Goal: Task Accomplishment & Management: Manage account settings

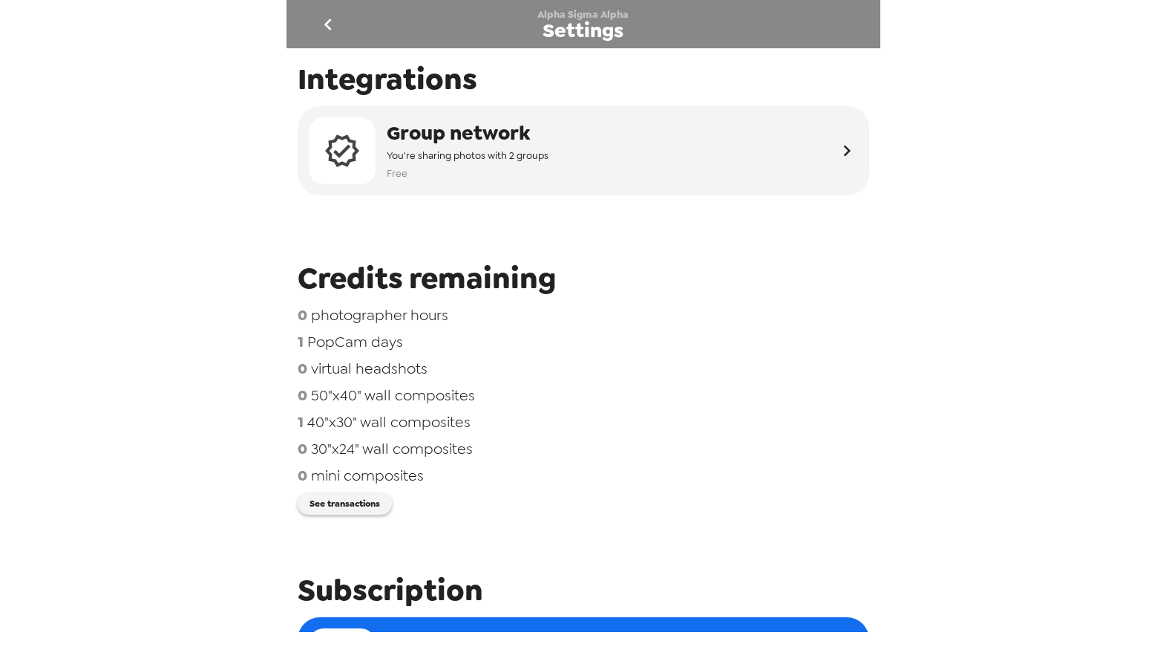
click at [321, 27] on icon "go back" at bounding box center [328, 25] width 24 height 24
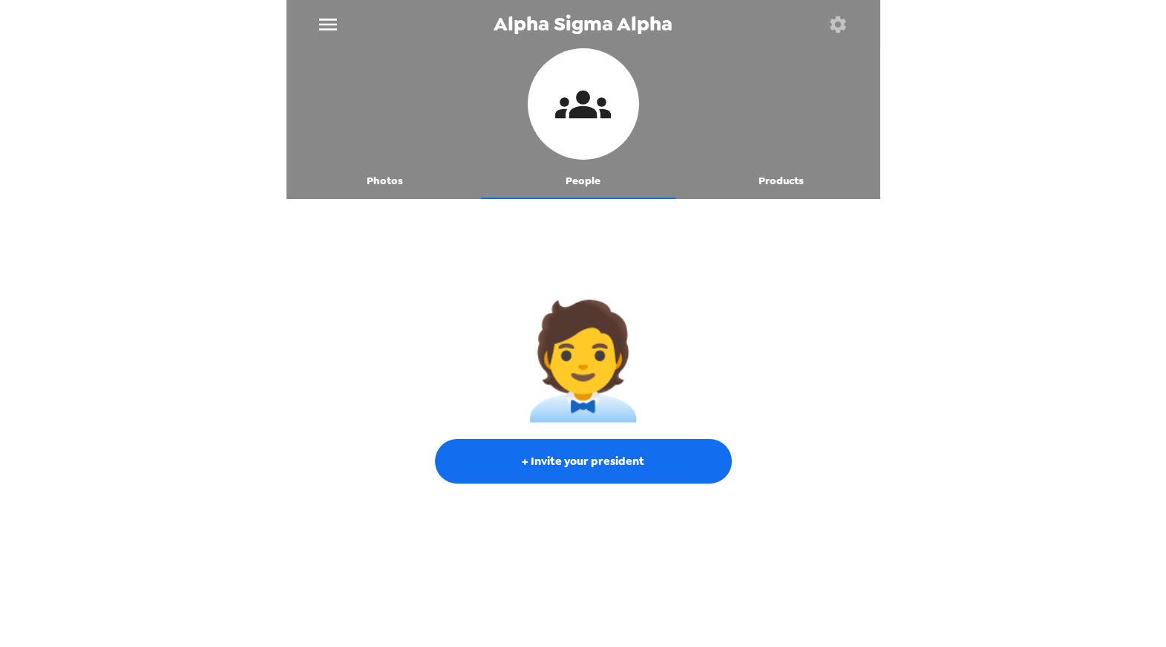
click at [321, 27] on icon "menu" at bounding box center [328, 25] width 24 height 24
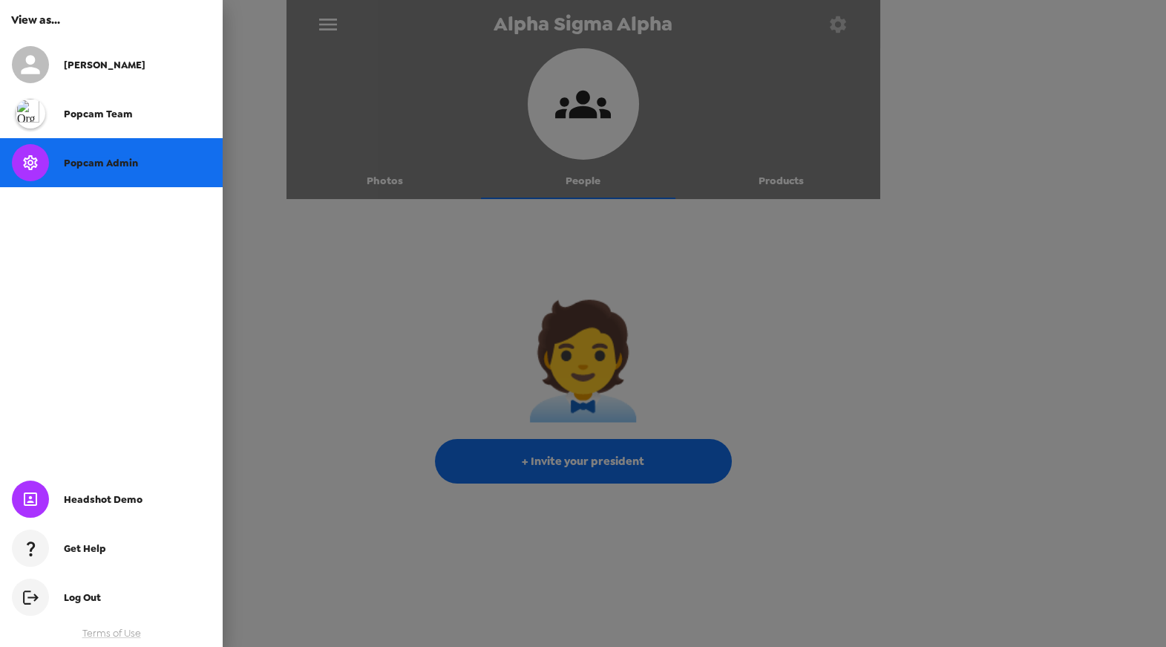
click at [150, 163] on div "Popcam Admin" at bounding box center [137, 163] width 147 height 13
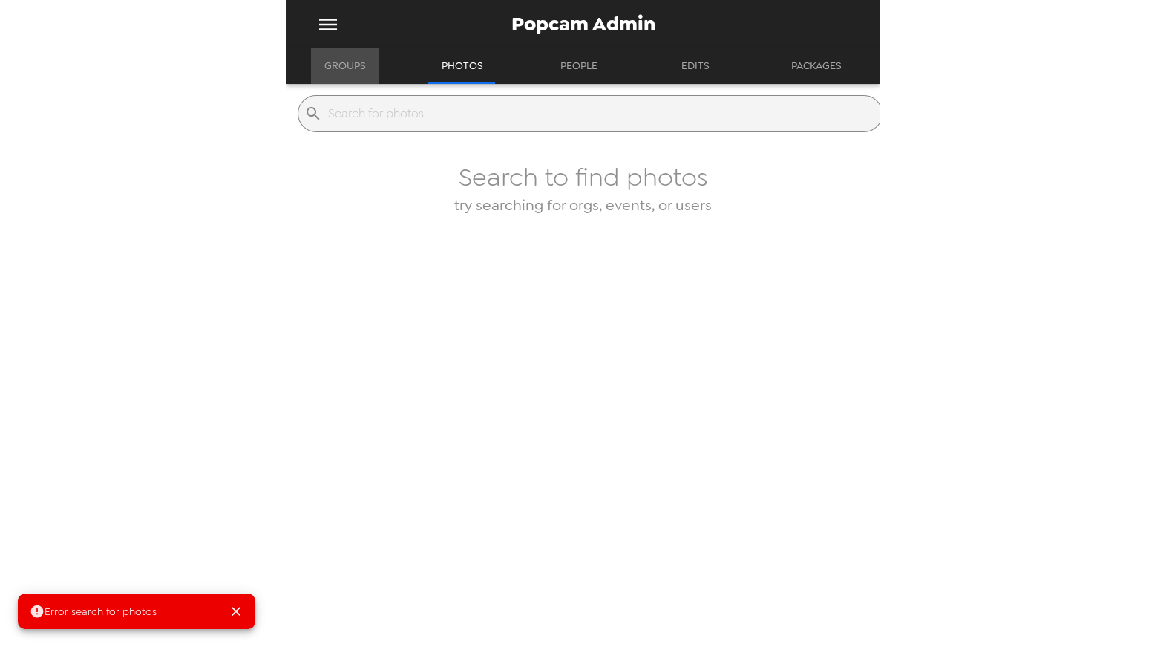
click at [353, 64] on button "Groups" at bounding box center [345, 66] width 68 height 36
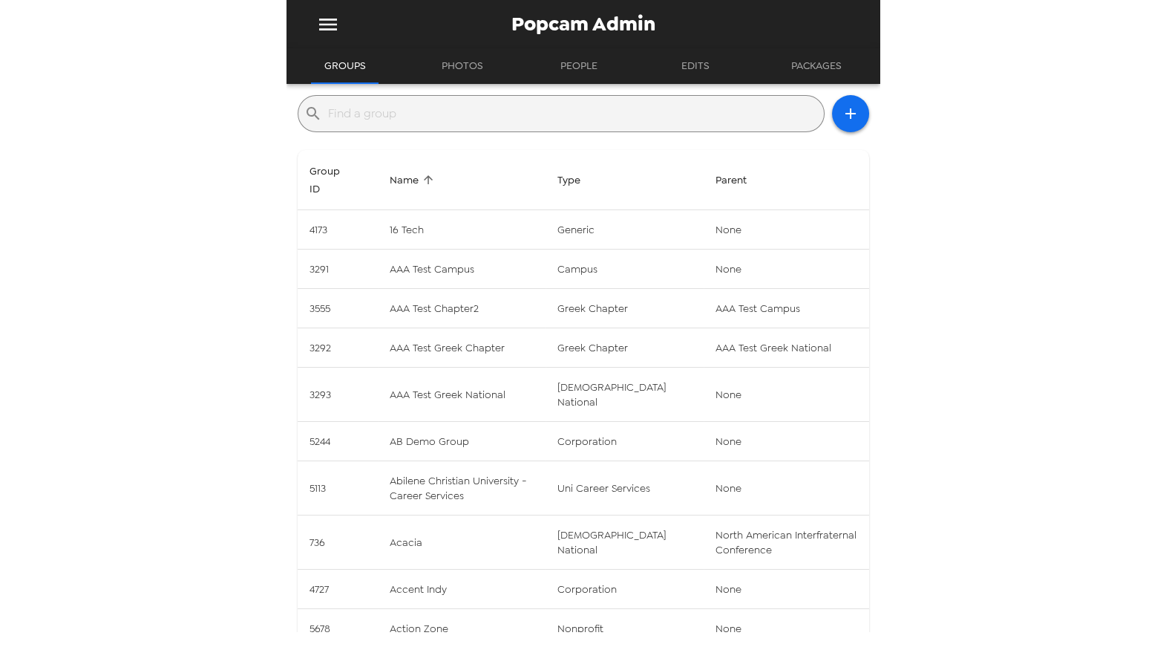
click at [434, 116] on input "text" at bounding box center [573, 114] width 490 height 24
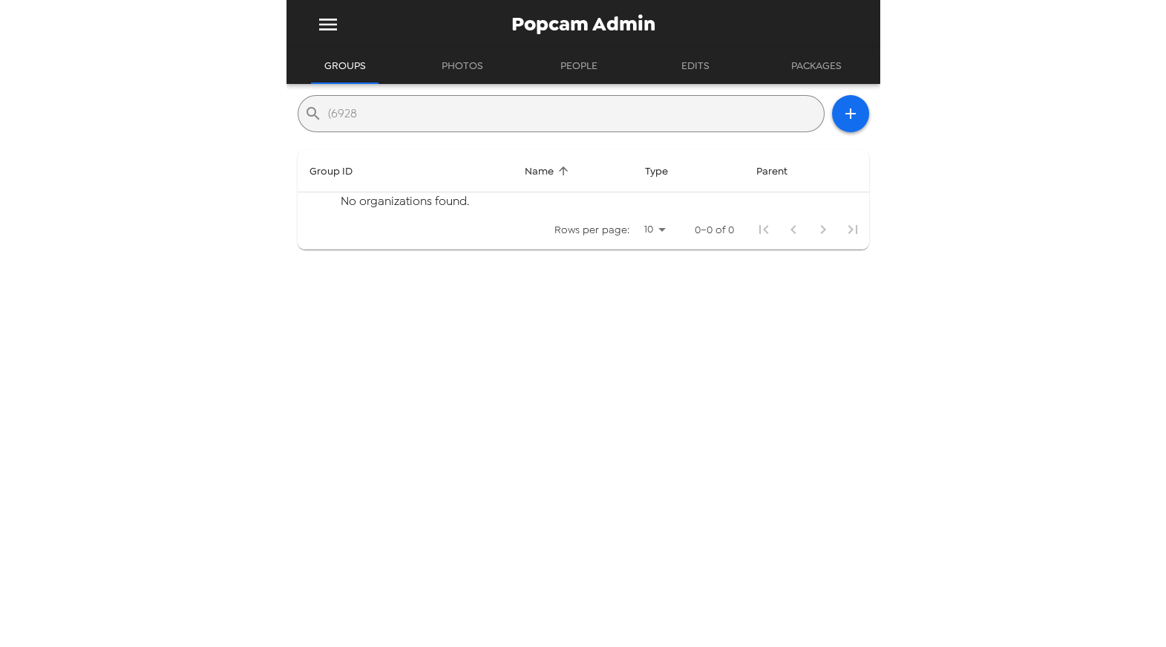
type input "(6928"
click at [330, 35] on icon "menu" at bounding box center [328, 25] width 24 height 24
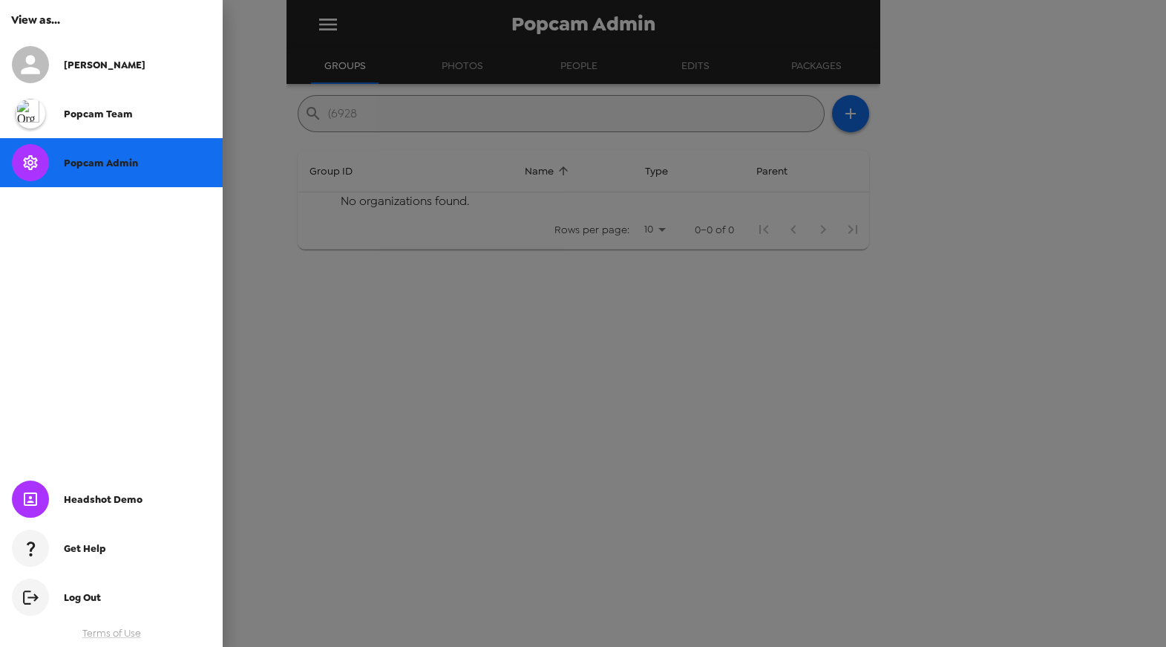
click at [298, 133] on div at bounding box center [583, 323] width 1166 height 647
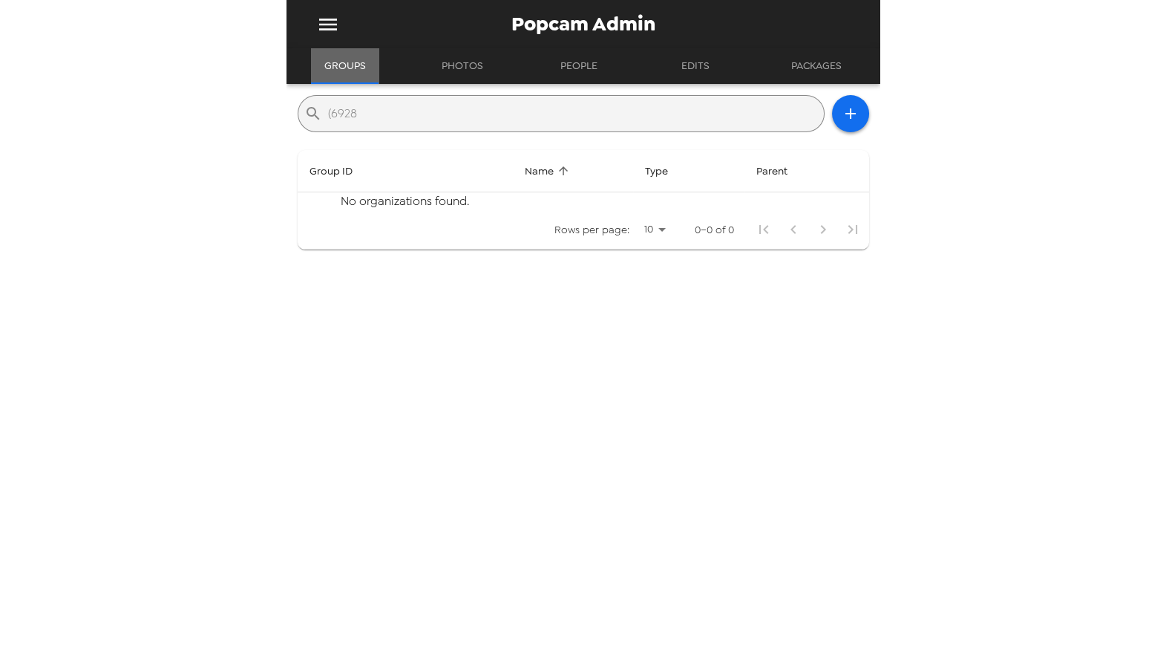
click at [358, 74] on button "Groups" at bounding box center [345, 66] width 68 height 36
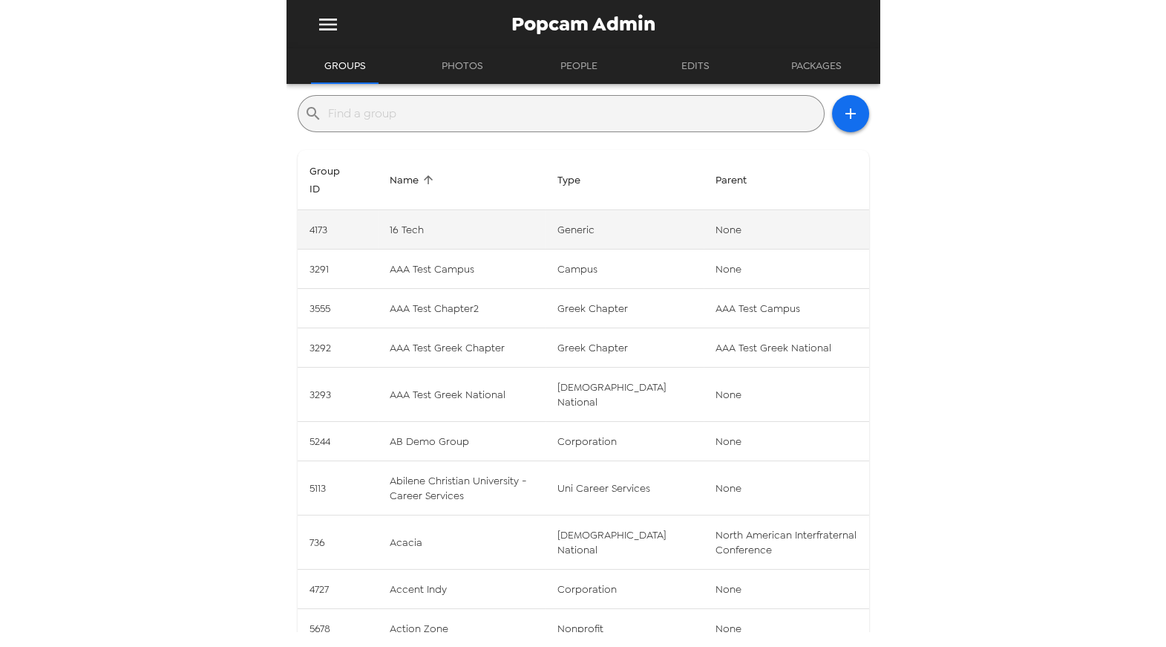
click at [466, 229] on td "16 Tech" at bounding box center [462, 229] width 168 height 39
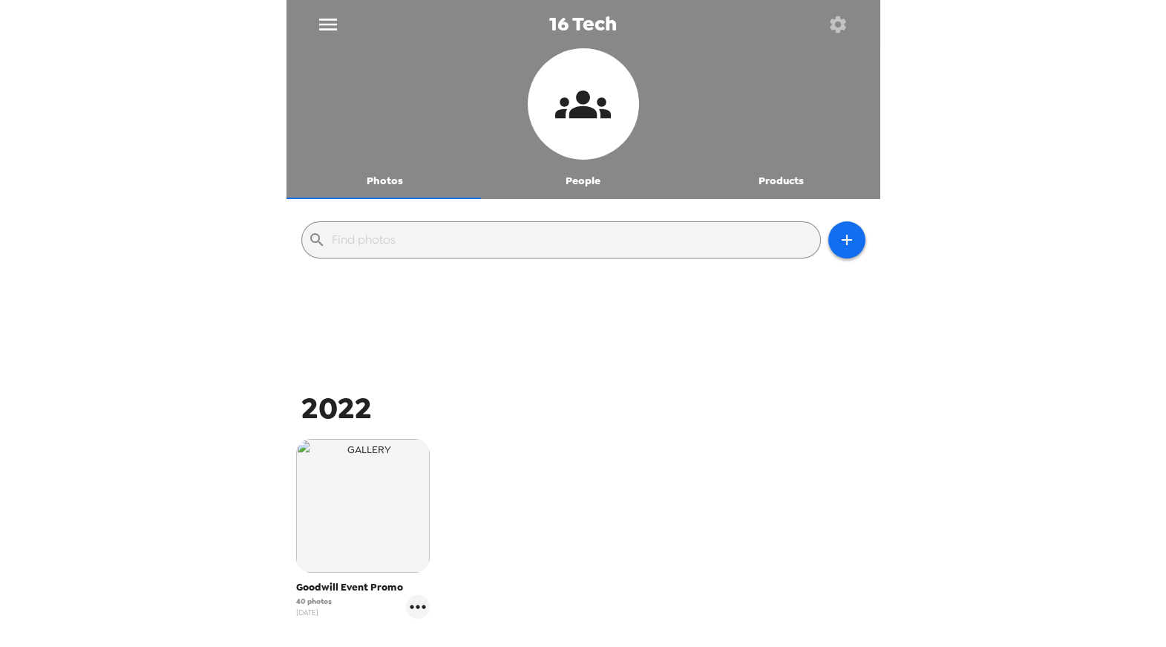
click at [466, 229] on input "text" at bounding box center [573, 240] width 483 height 24
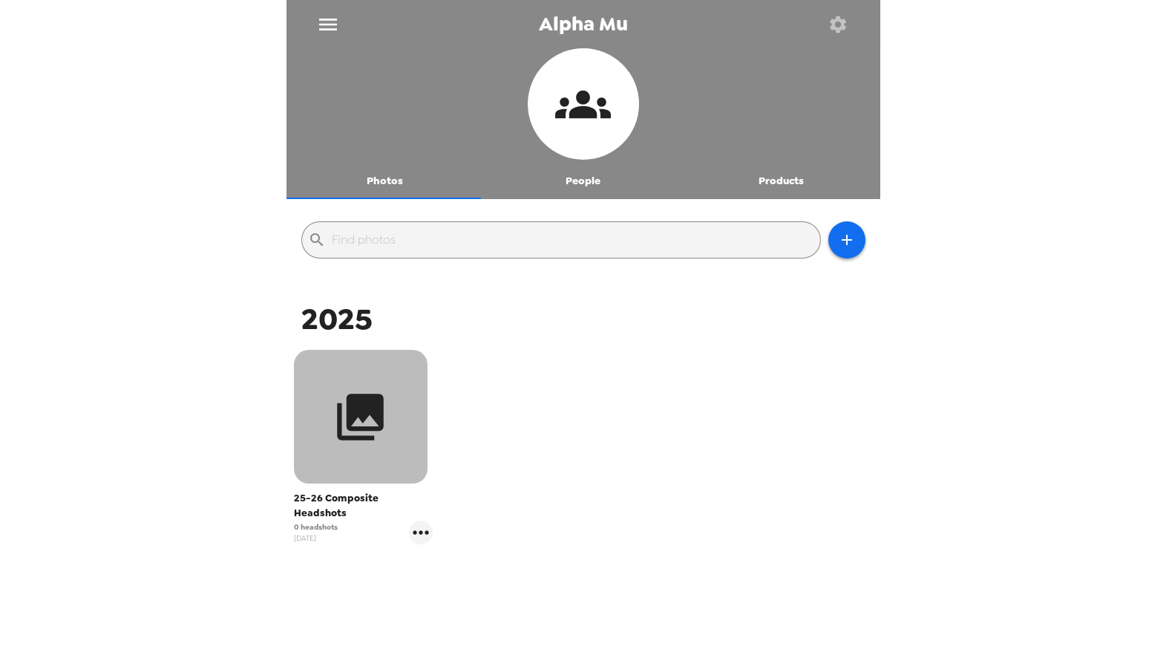
click at [388, 408] on icon "button" at bounding box center [361, 417] width 56 height 56
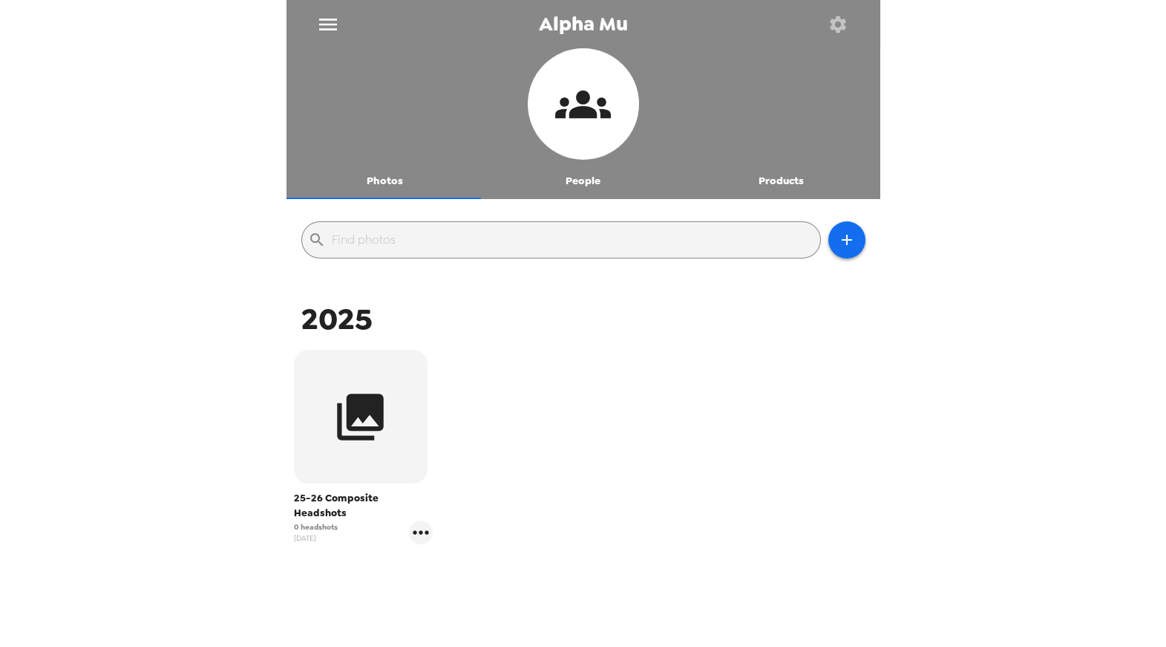
click at [834, 27] on icon "button" at bounding box center [838, 24] width 16 height 16
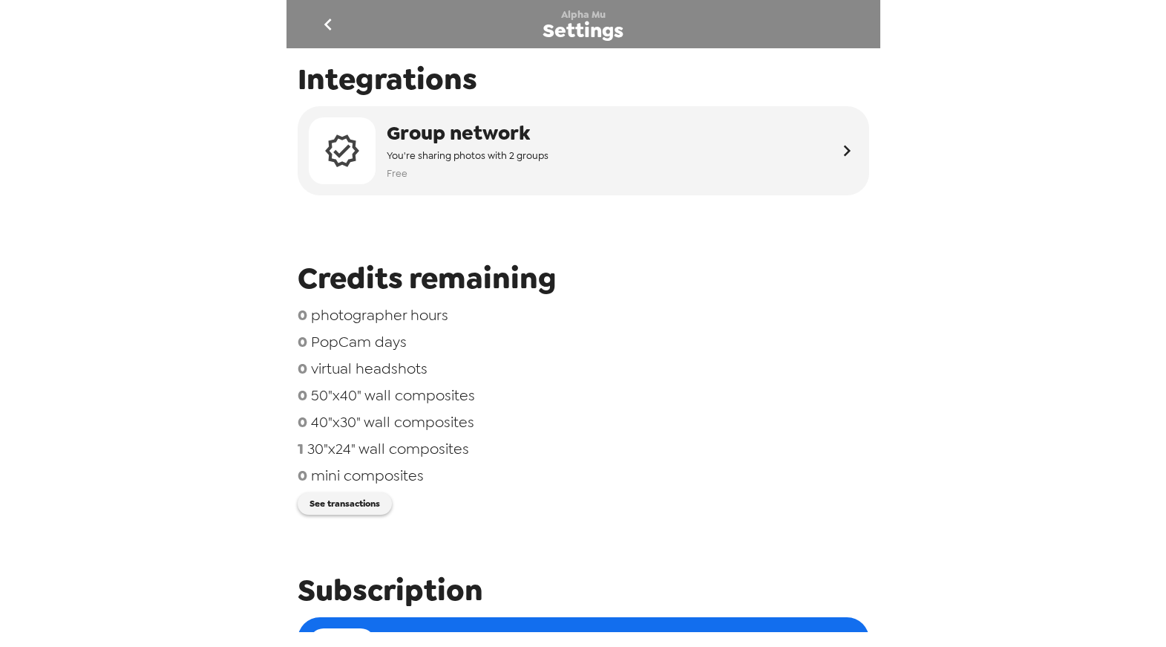
click at [371, 454] on span "30"x24" wall composites" at bounding box center [388, 448] width 162 height 19
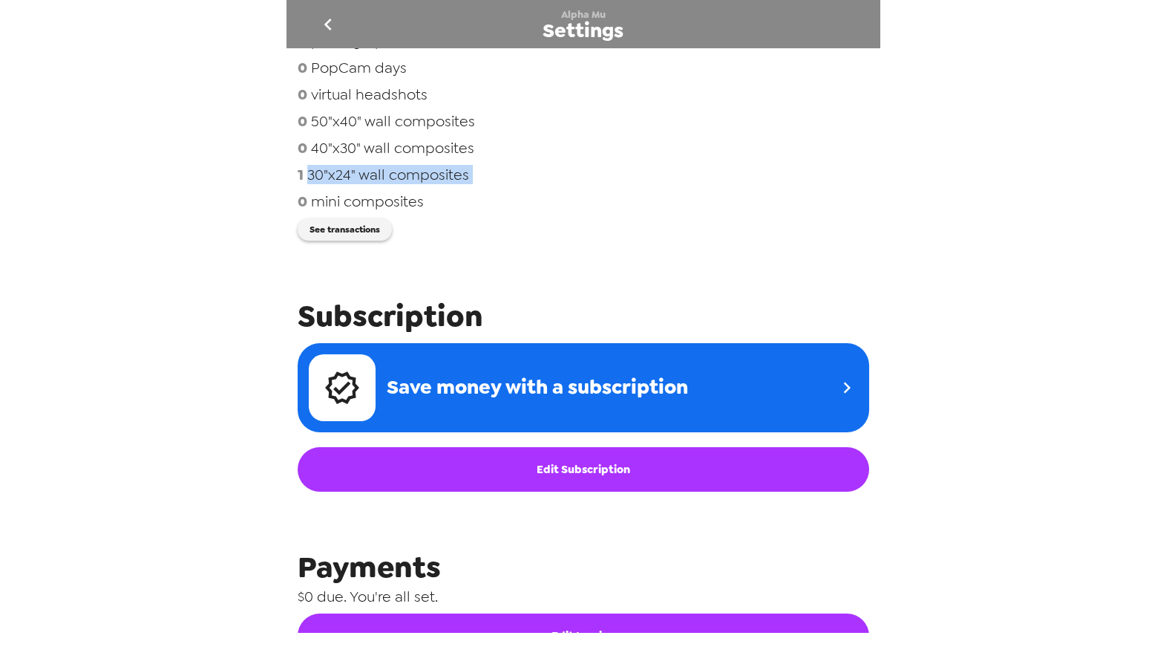
scroll to position [273, 0]
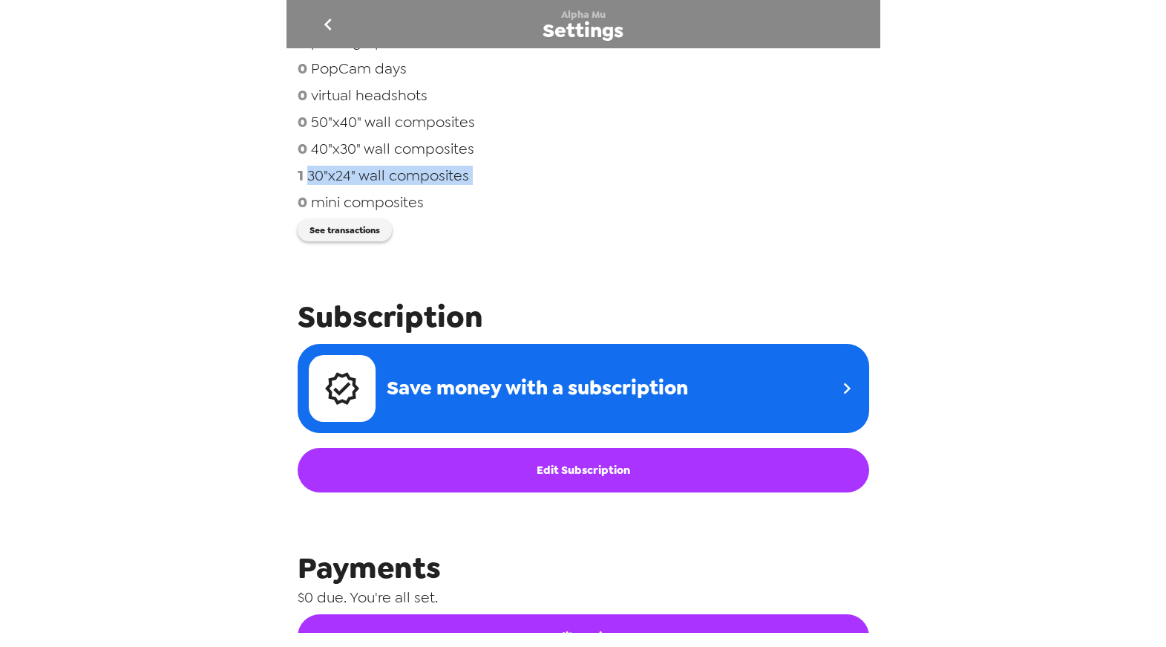
click at [325, 19] on icon "go back" at bounding box center [328, 25] width 24 height 24
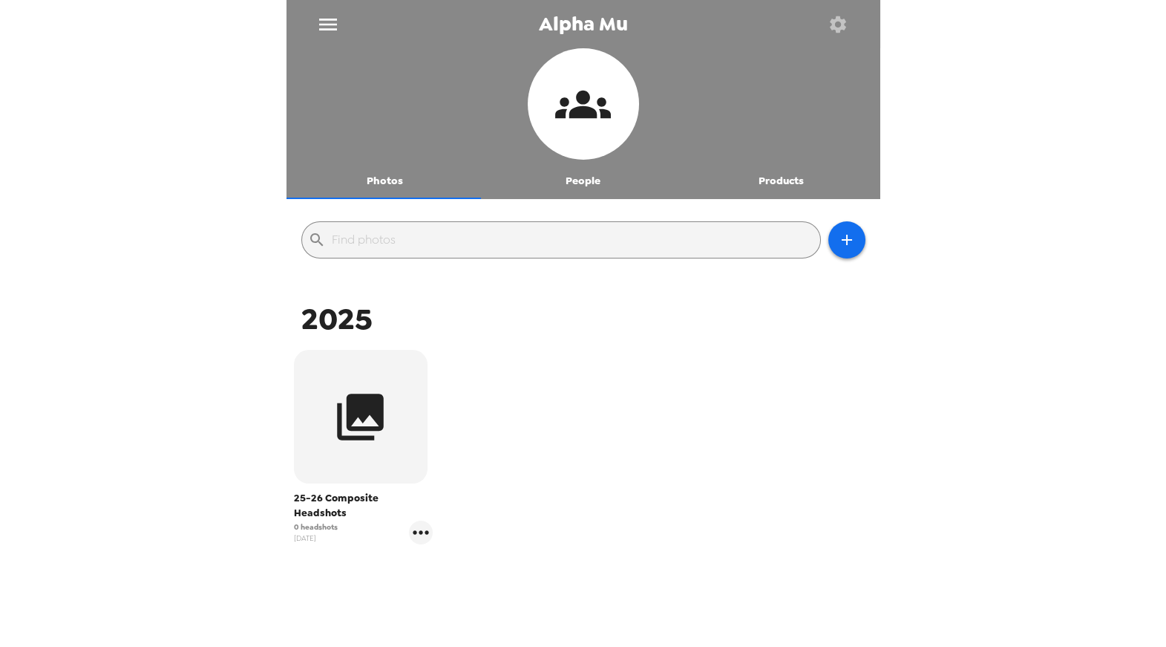
click at [429, 510] on div "25-26 Composite Headshots 0 headshots 9/18/25" at bounding box center [363, 447] width 147 height 202
click at [418, 530] on icon "gallery menu" at bounding box center [421, 532] width 16 height 4
click at [460, 547] on span "Edit Shoot" at bounding box center [506, 549] width 123 height 18
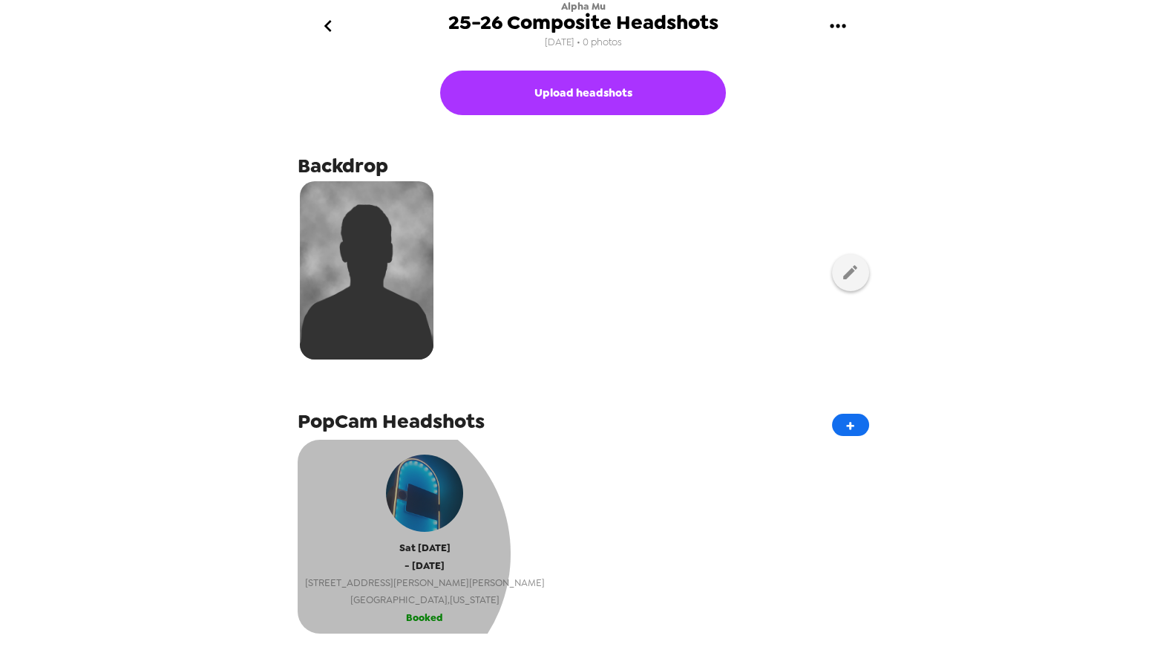
click at [399, 554] on span "Sat 11/15/25" at bounding box center [424, 547] width 51 height 17
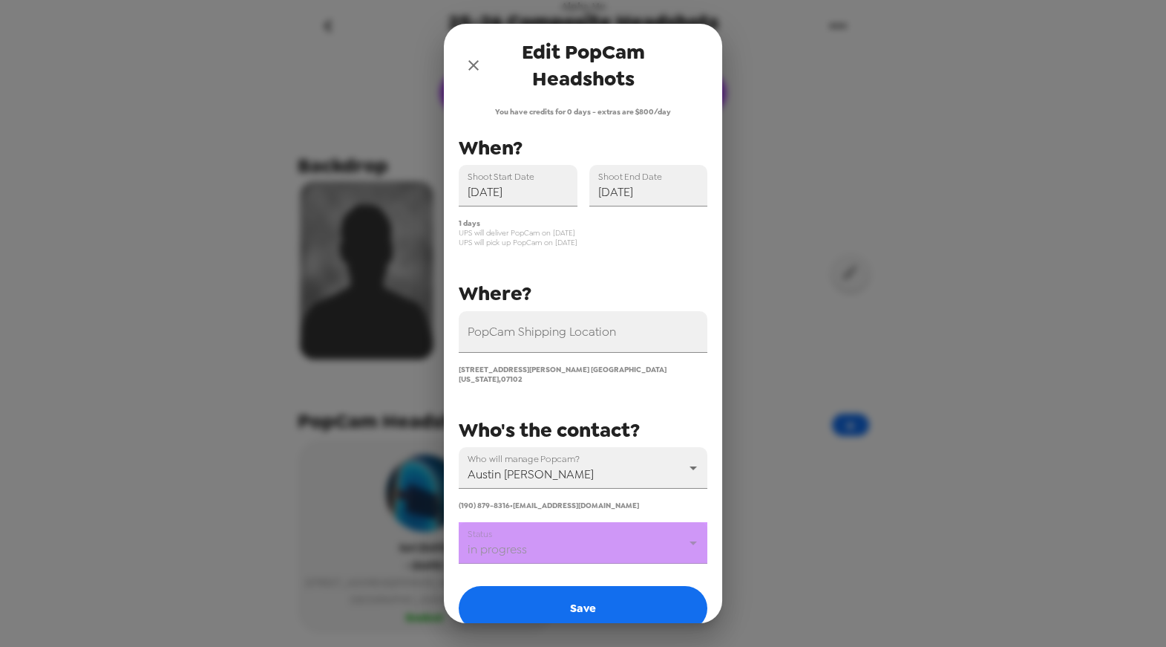
scroll to position [74, 0]
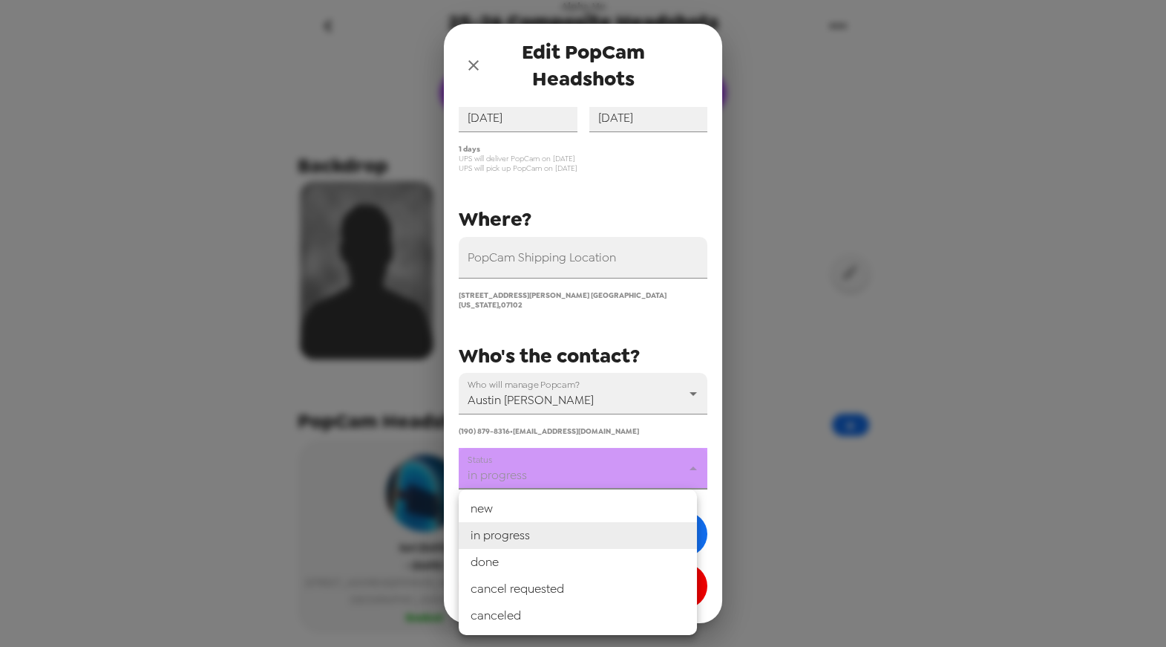
click at [571, 475] on body "Alpha Mu 25-26 Composite Headshots 9/18/25 • 0 photos Upload headshots Backdrop…" at bounding box center [583, 323] width 1166 height 647
click at [700, 429] on div at bounding box center [583, 323] width 1166 height 647
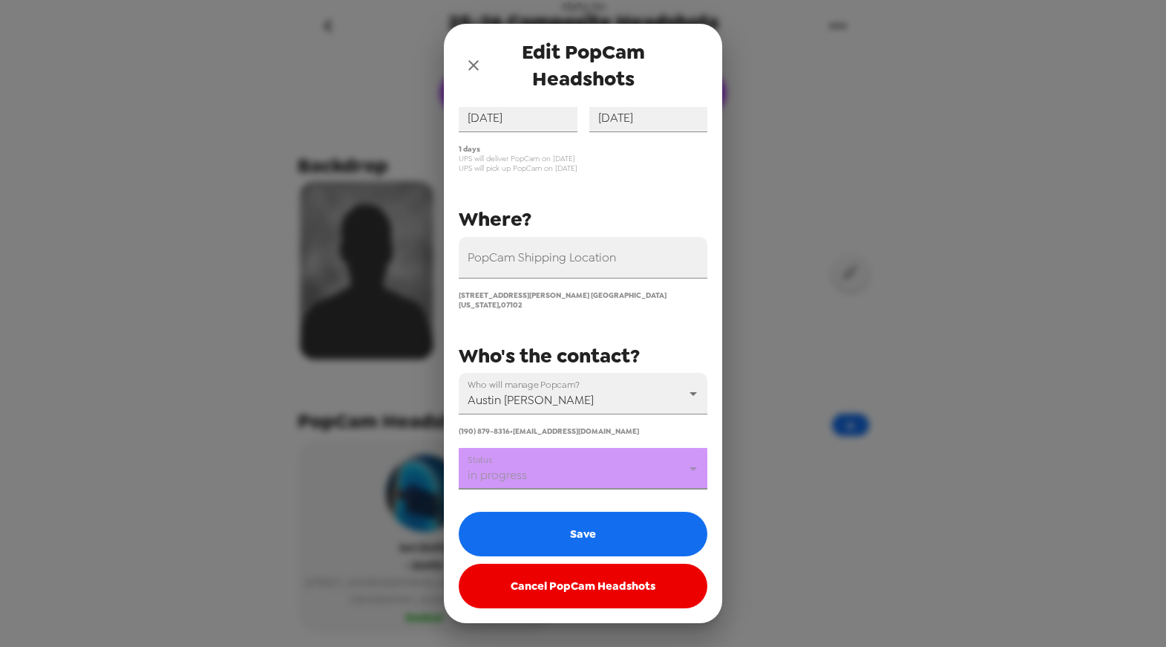
click at [590, 584] on button "Cancel PopCam Headshots" at bounding box center [583, 586] width 249 height 45
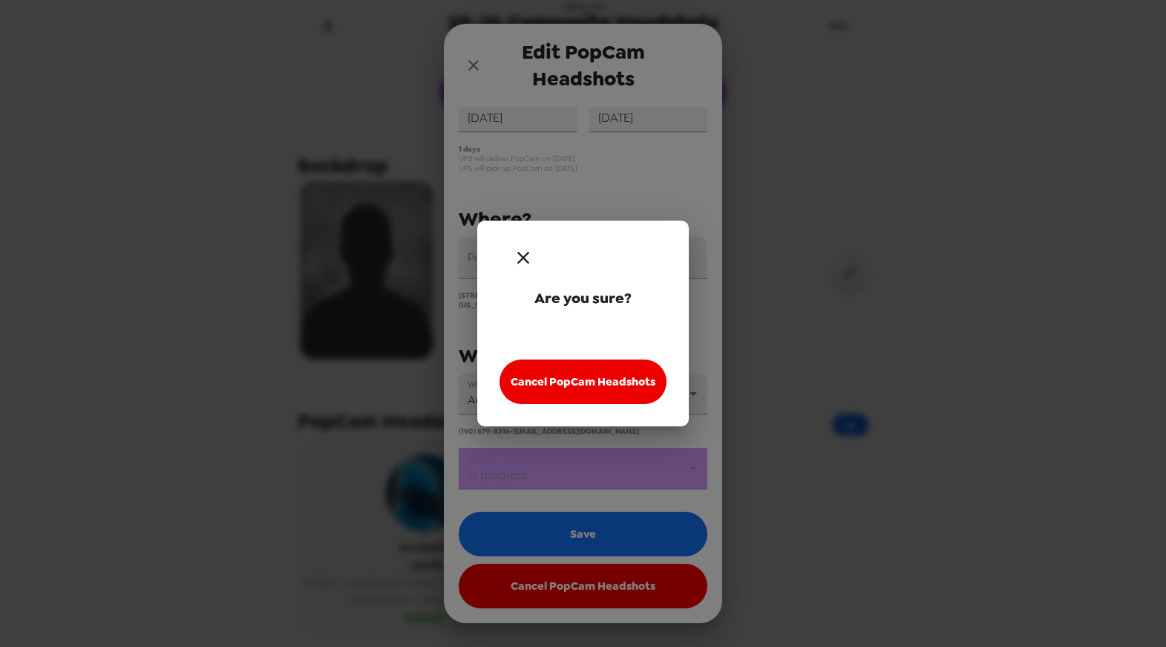
click at [610, 382] on button "Cancel PopCam Headshots" at bounding box center [583, 381] width 167 height 45
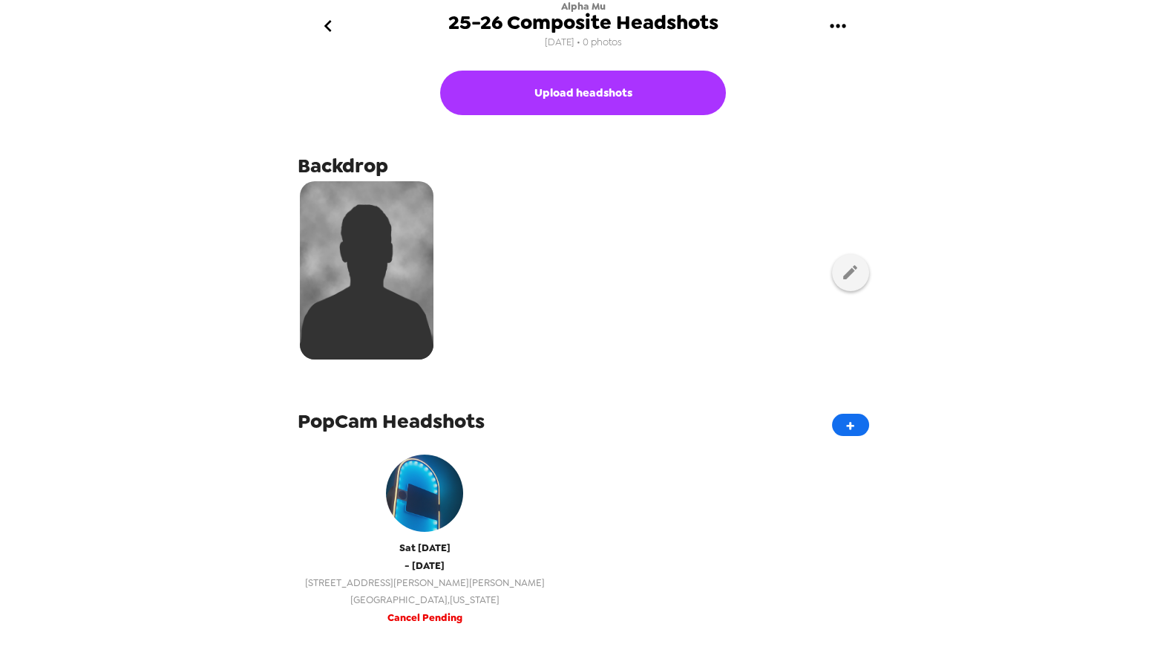
click at [422, 600] on span "Newark , New Jersey" at bounding box center [425, 599] width 240 height 17
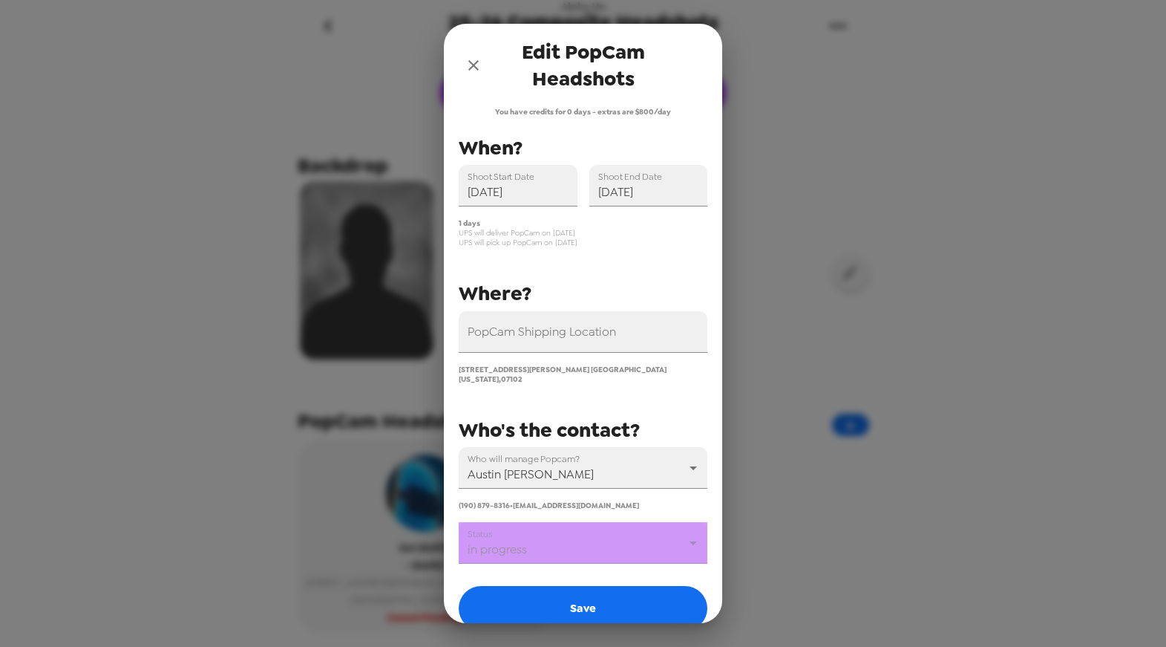
click at [473, 55] on button "close" at bounding box center [474, 65] width 30 height 30
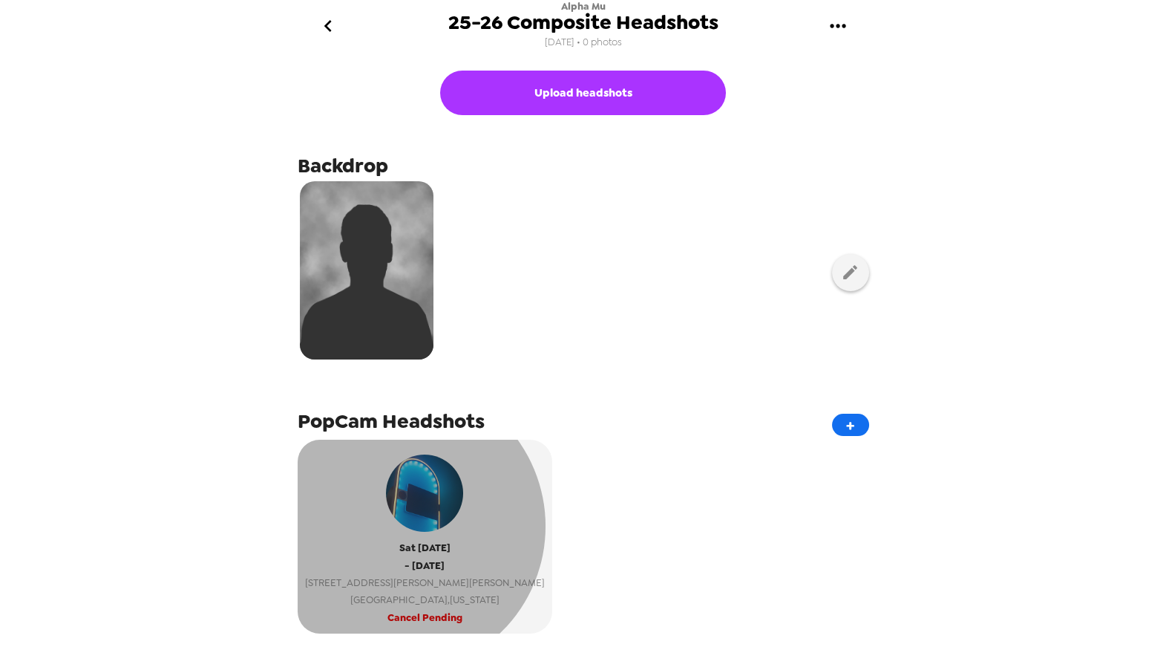
click at [397, 526] on div "Sat 11/15/25 - Sat 11/15/25 321 Dr Martin Luther King Jr Blvd Newark , New Jers…" at bounding box center [425, 527] width 240 height 161
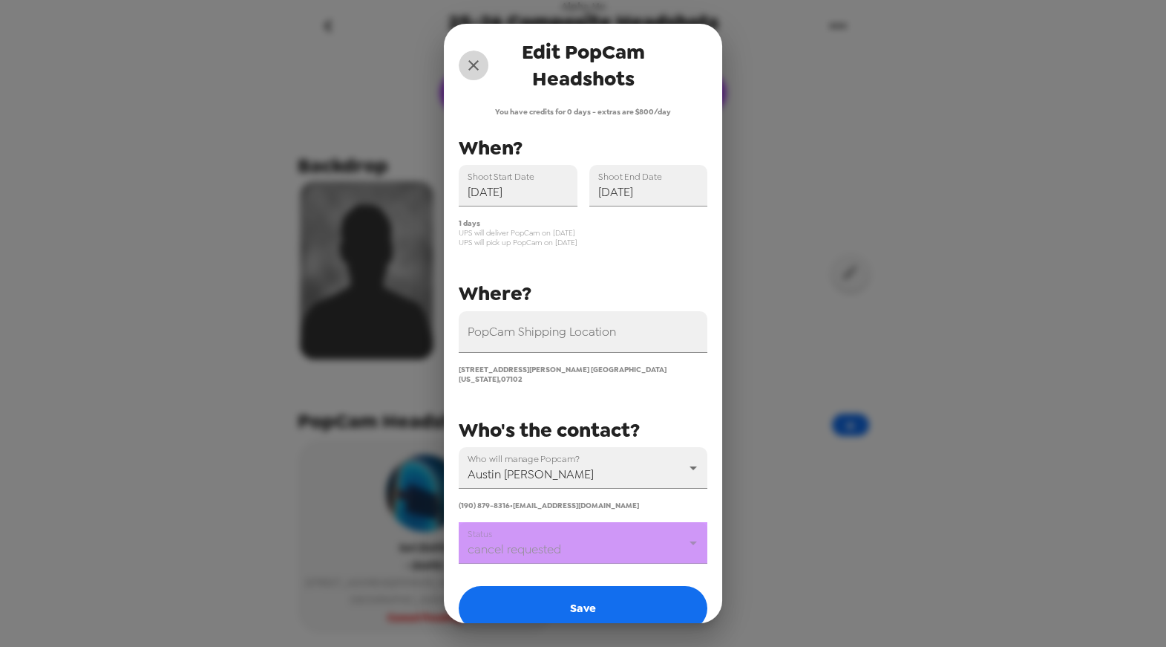
click at [474, 68] on icon "close" at bounding box center [474, 65] width 18 height 18
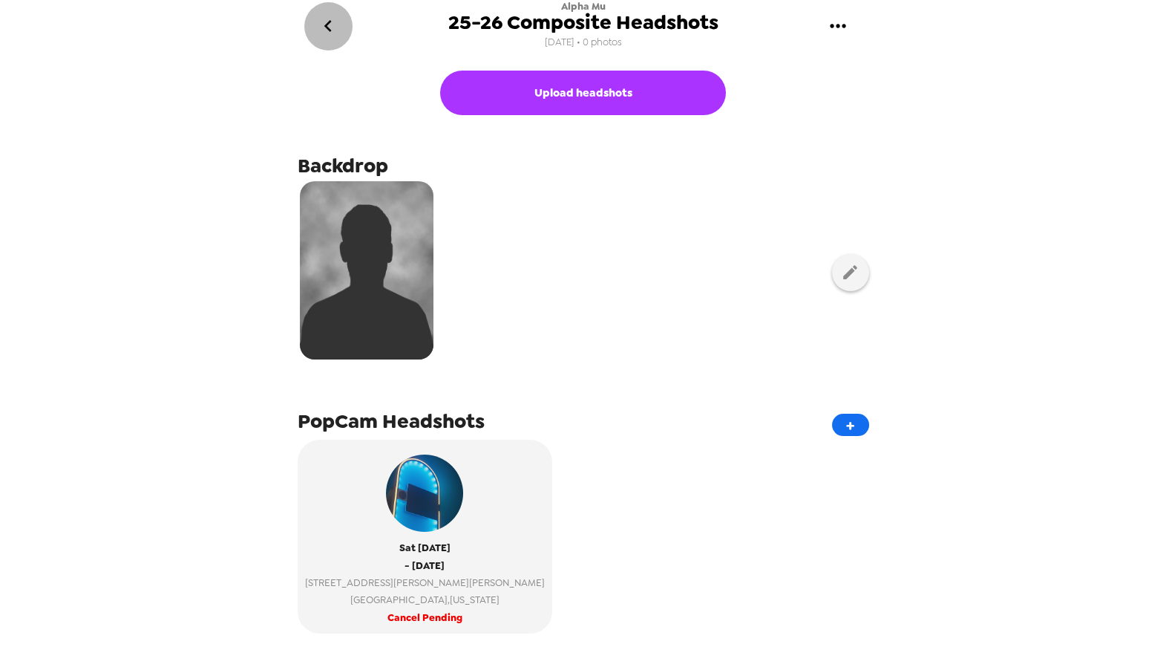
click at [320, 19] on icon "go back" at bounding box center [328, 26] width 24 height 24
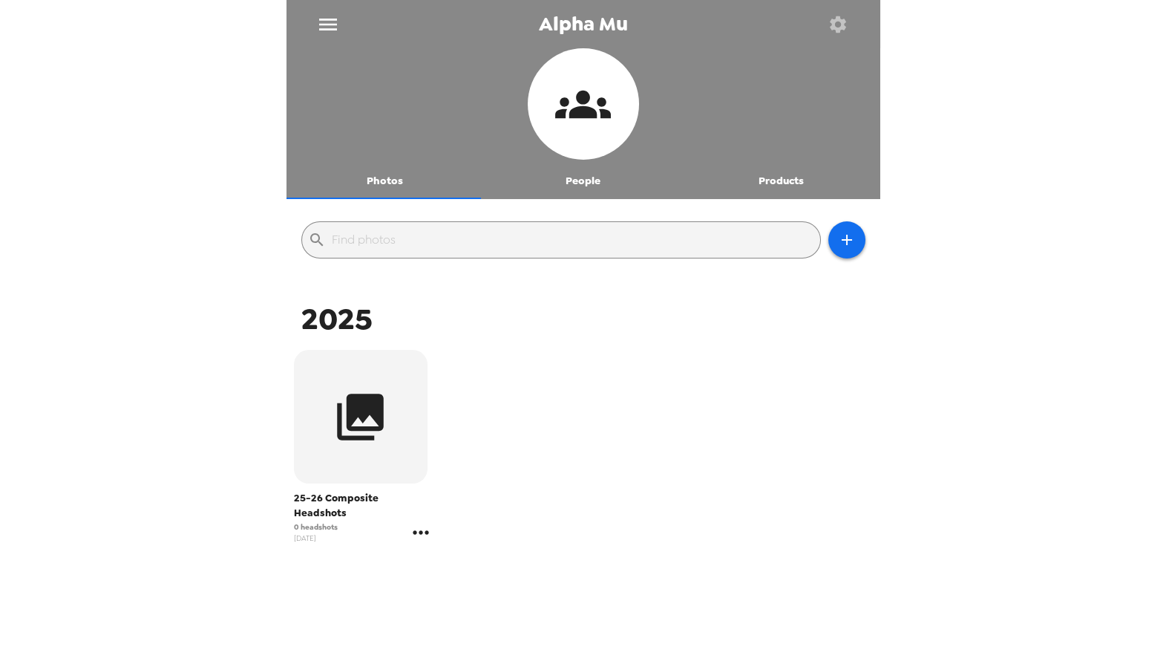
click at [423, 520] on icon "gallery menu" at bounding box center [421, 532] width 24 height 24
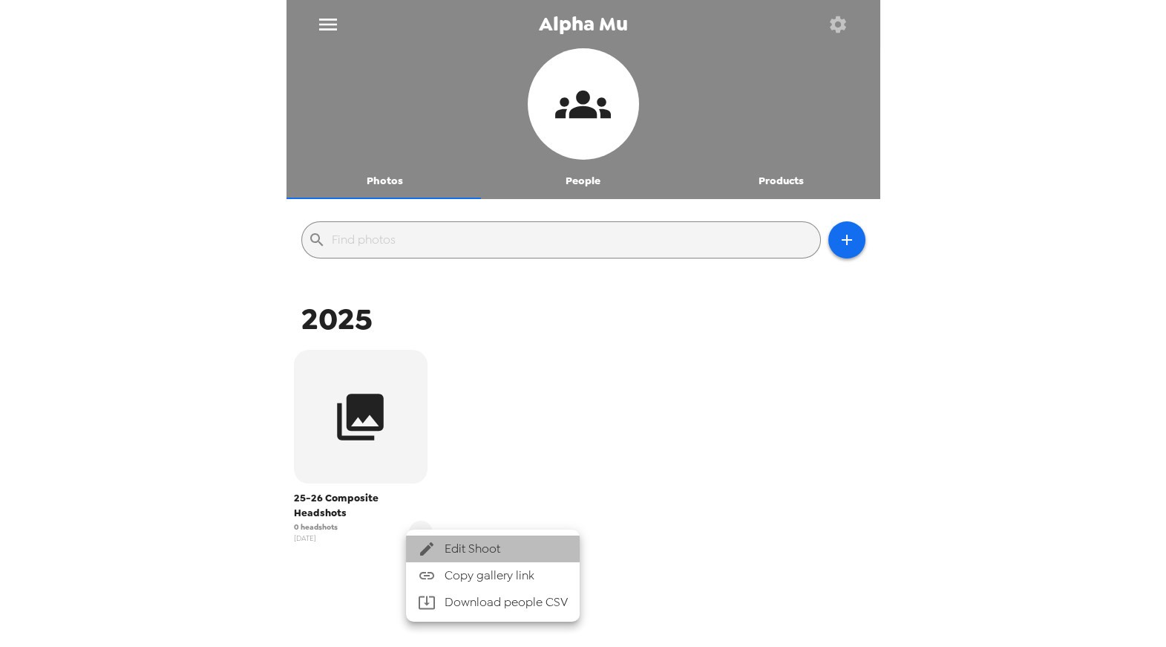
click at [468, 544] on span "Edit Shoot" at bounding box center [506, 549] width 123 height 18
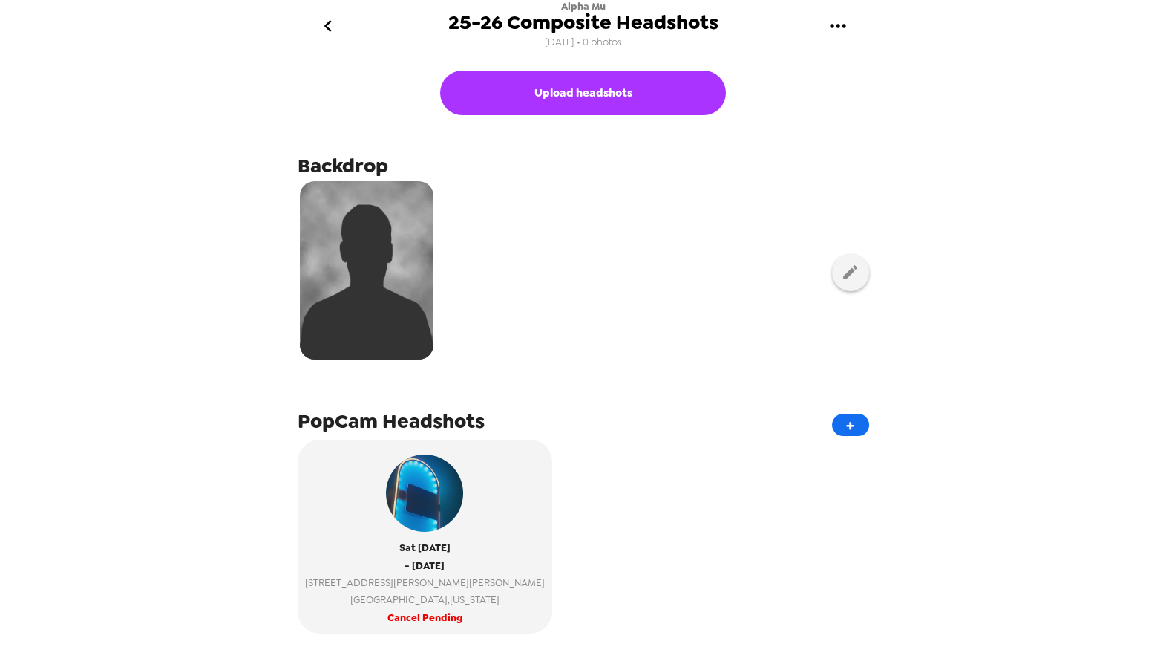
click at [336, 25] on icon "go back" at bounding box center [328, 26] width 24 height 24
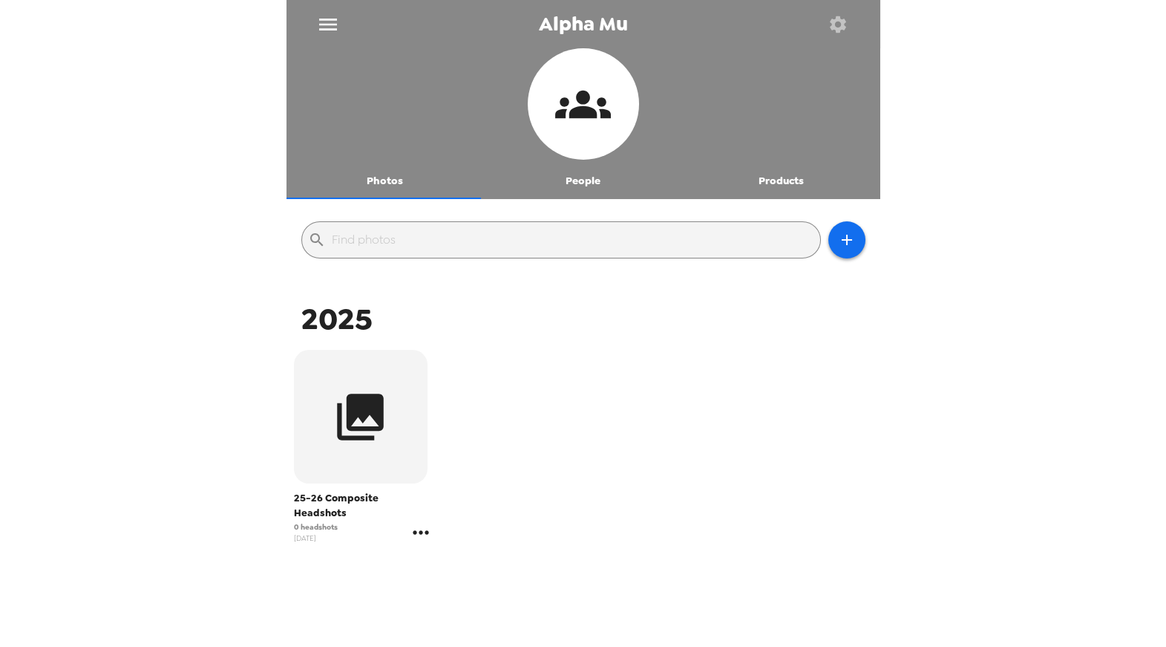
click at [417, 523] on icon "gallery menu" at bounding box center [421, 532] width 24 height 24
click at [463, 552] on span "Edit Shoot" at bounding box center [506, 549] width 123 height 18
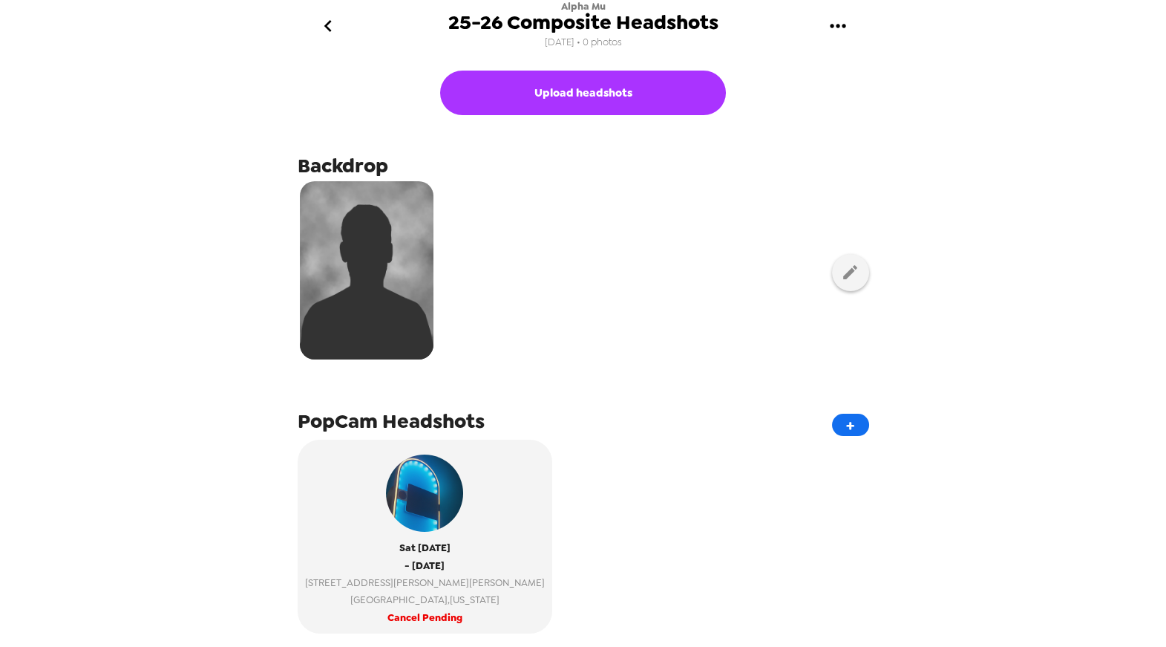
click at [328, 26] on icon "go back" at bounding box center [328, 26] width 24 height 24
